Goal: Transaction & Acquisition: Subscribe to service/newsletter

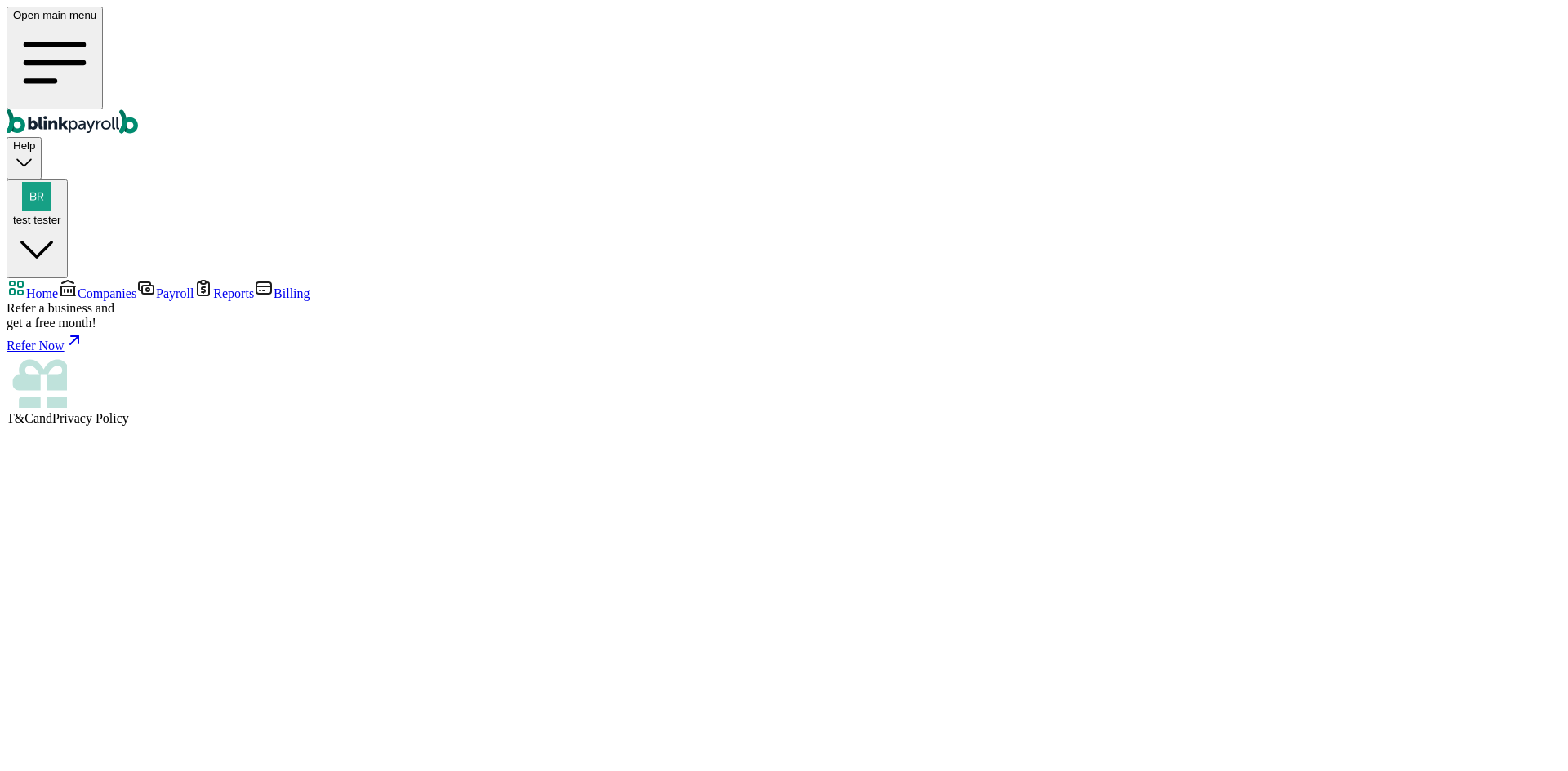
click at [61, 182] on div "test tester" at bounding box center [37, 203] width 48 height 44
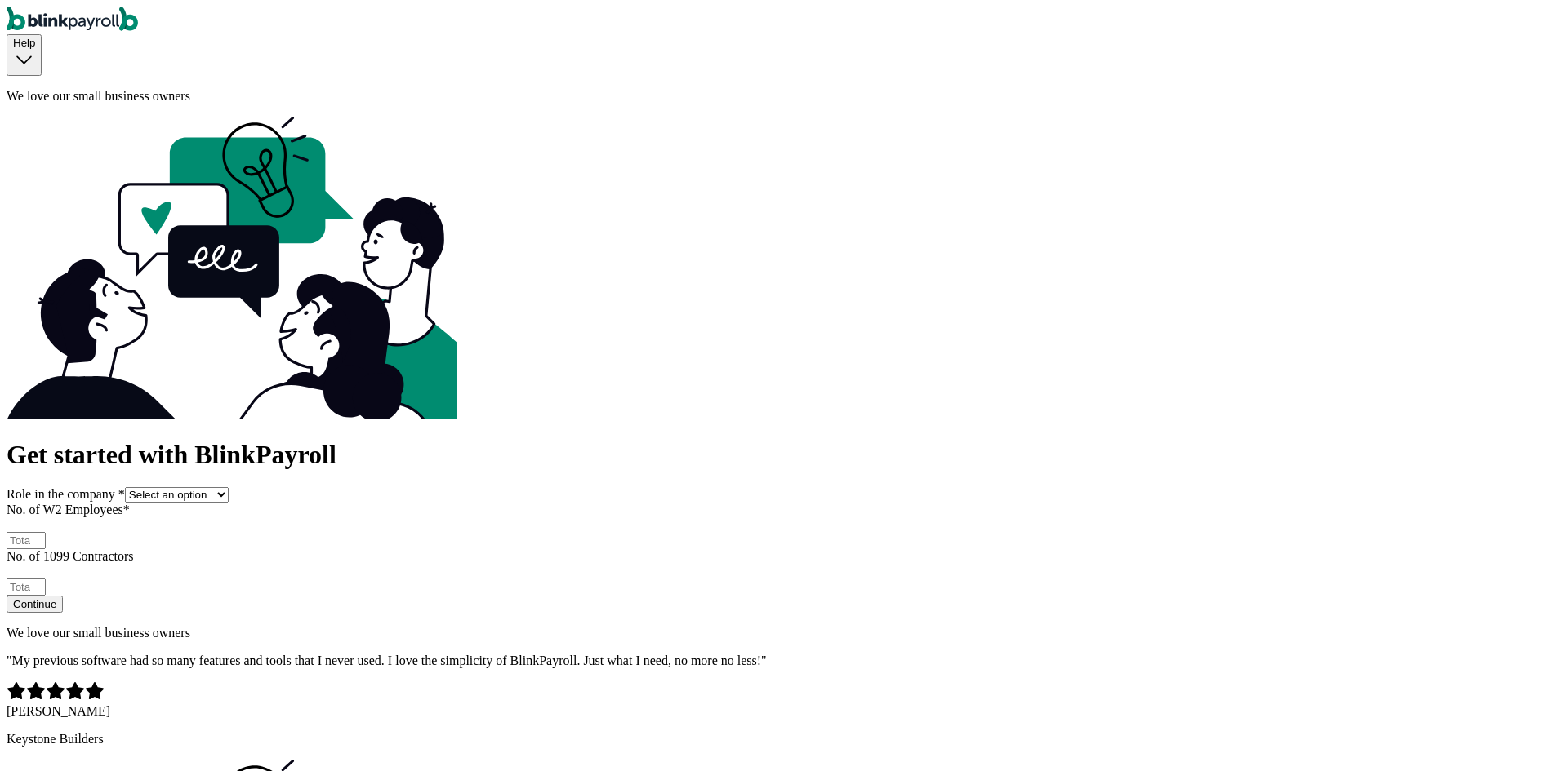
click at [228, 487] on select "Select an option Business owner HR CPA / Accountant Other" at bounding box center [177, 495] width 104 height 16
select select "owner"
click at [228, 487] on select "Select an option Business owner HR CPA / Accountant Other" at bounding box center [177, 495] width 104 height 16
click at [46, 532] on input "No. of W2 Employees *" at bounding box center [26, 540] width 39 height 17
type input "1"
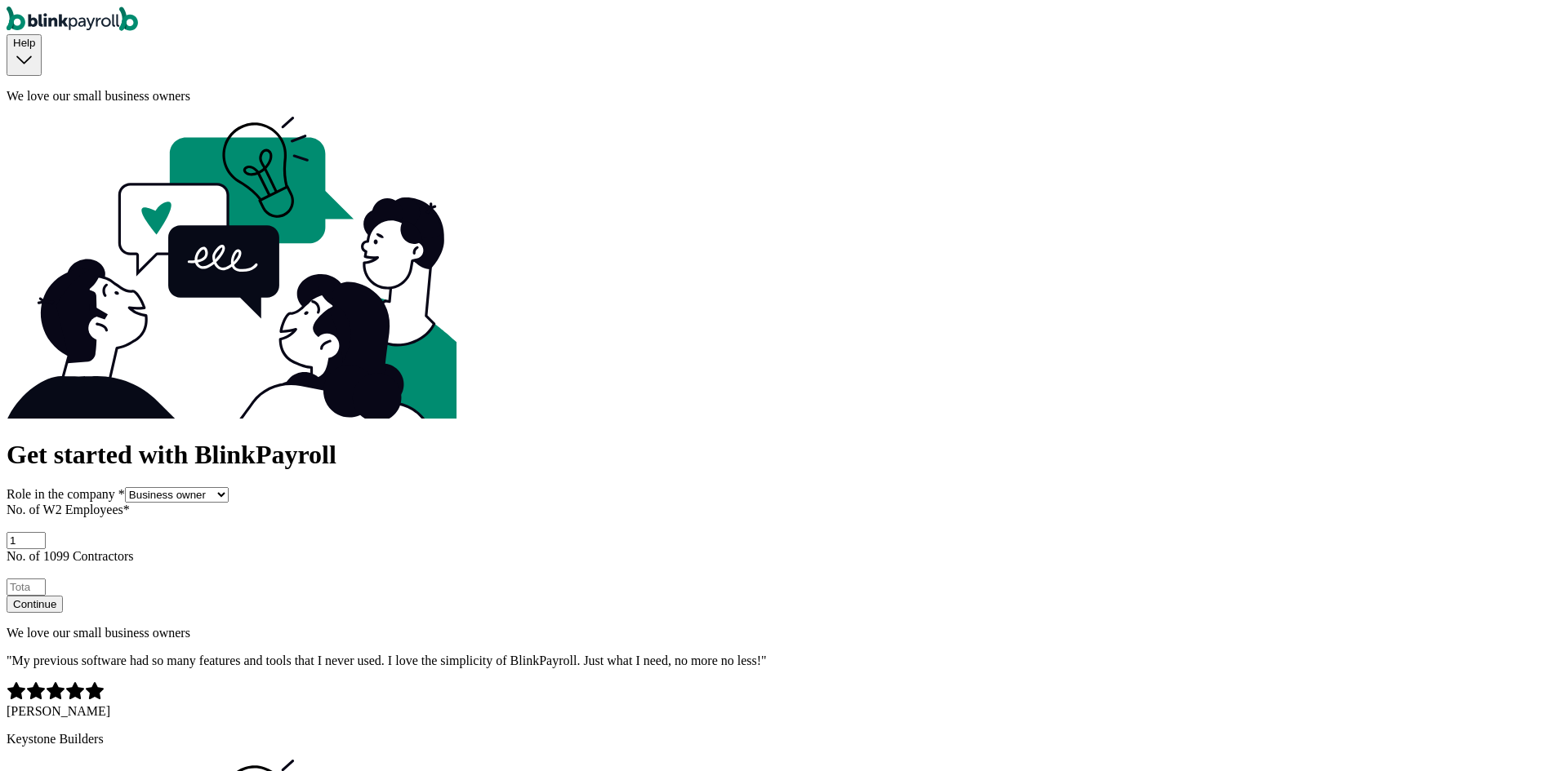
drag, startPoint x: 561, startPoint y: 274, endPoint x: 541, endPoint y: 303, distance: 35.2
click at [46, 578] on input "No. of 1099 Contractors" at bounding box center [26, 587] width 39 height 17
type input "1"
click at [63, 596] on button "Continue" at bounding box center [35, 604] width 57 height 17
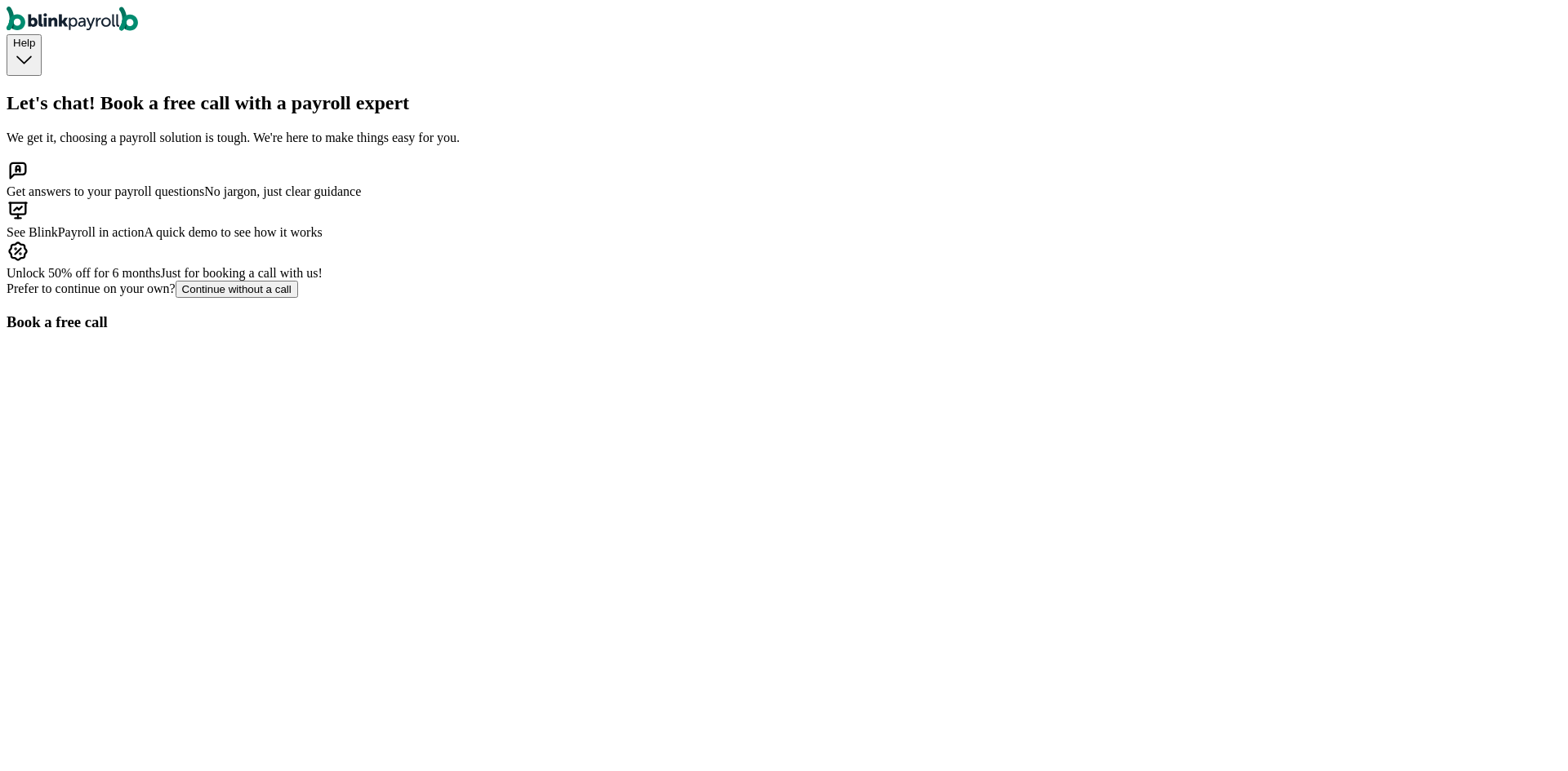
click at [291, 296] on div "Continue without a call" at bounding box center [236, 288] width 110 height 12
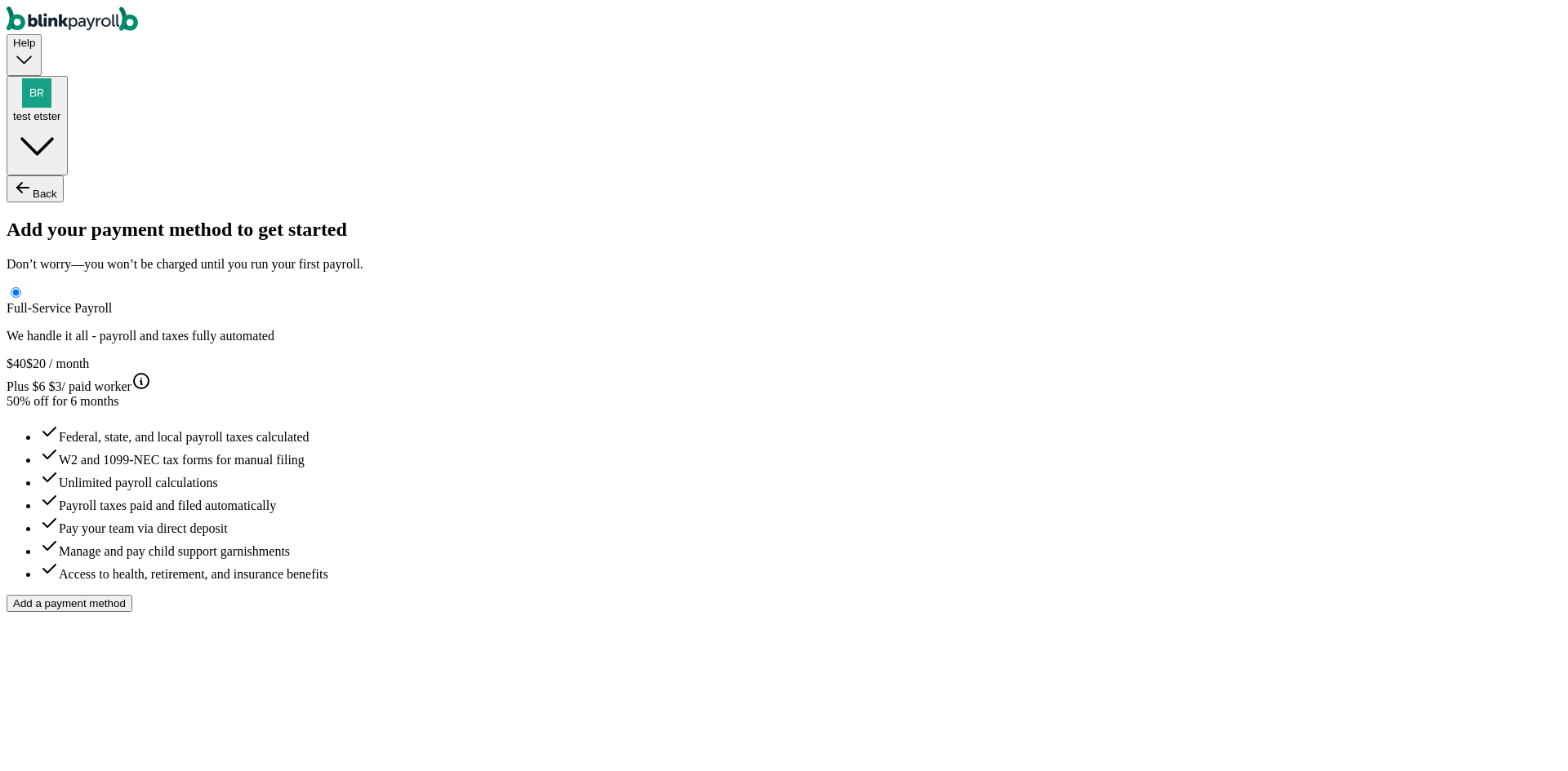
click at [68, 76] on button "test etster" at bounding box center [37, 125] width 61 height 99
click at [61, 78] on div "test etster" at bounding box center [37, 100] width 48 height 44
